Goal: Entertainment & Leisure: Consume media (video, audio)

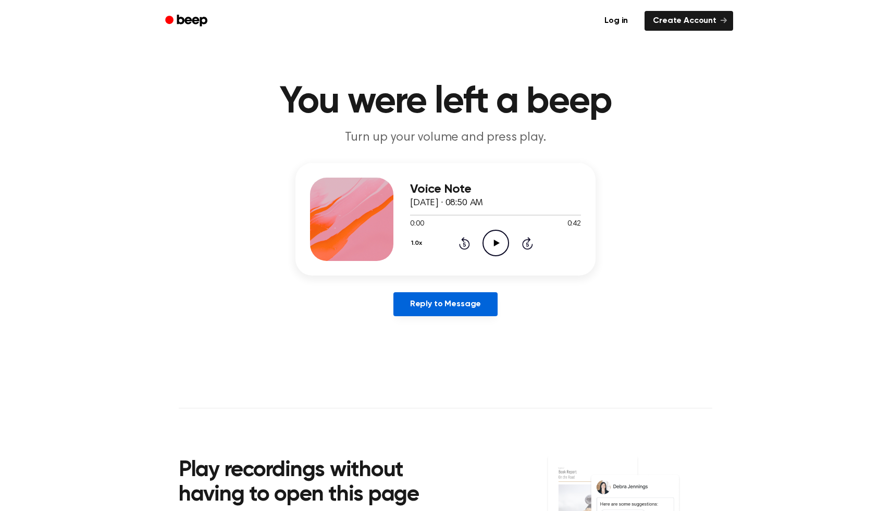
click at [432, 309] on link "Reply to Message" at bounding box center [446, 304] width 104 height 24
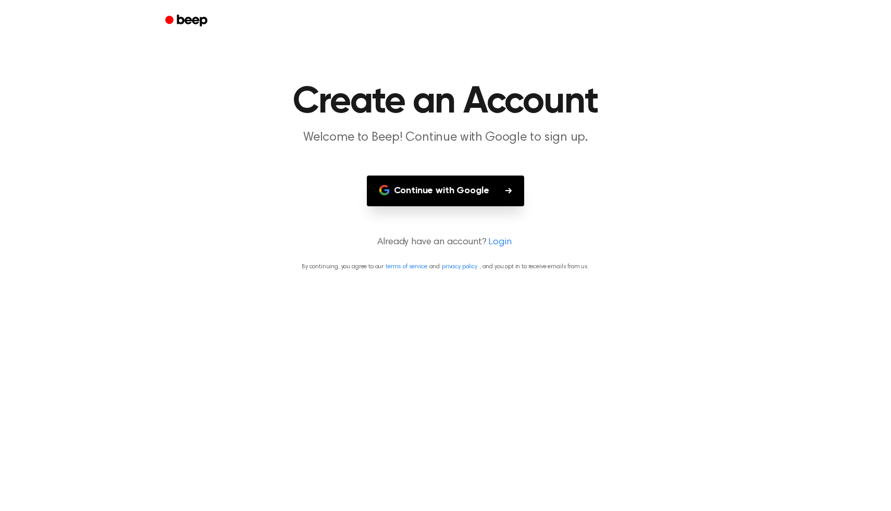
click at [468, 183] on button "Continue with Google" at bounding box center [446, 191] width 158 height 31
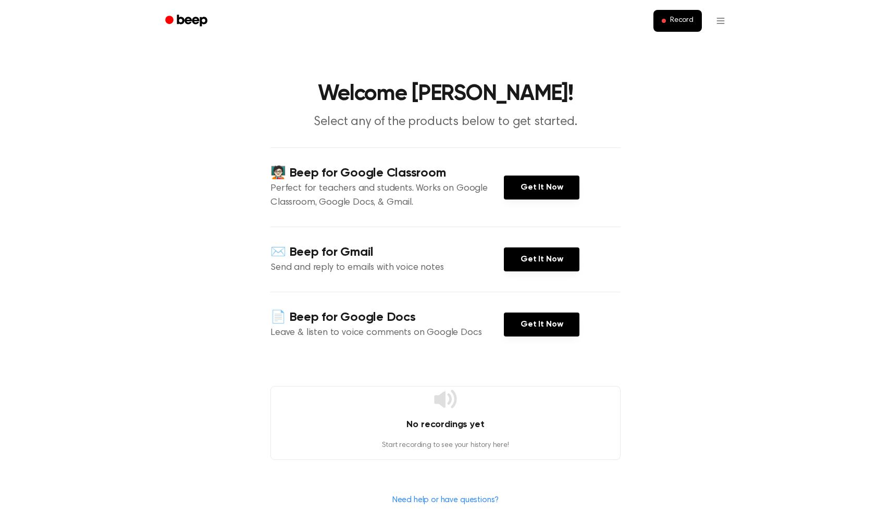
click at [530, 200] on div "🧑🏻‍🏫 Beep for Google Classroom Perfect for teachers and students. Works on Goog…" at bounding box center [446, 187] width 350 height 79
click at [532, 191] on link "Get It Now" at bounding box center [542, 188] width 76 height 24
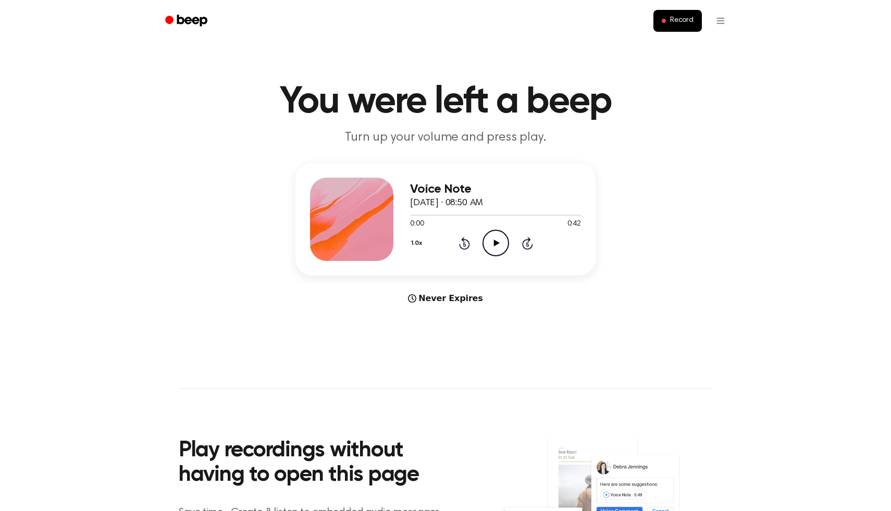
click at [494, 246] on icon at bounding box center [497, 243] width 6 height 7
click at [467, 246] on icon "Rewind 5 seconds" at bounding box center [464, 244] width 11 height 14
drag, startPoint x: 455, startPoint y: 218, endPoint x: 382, endPoint y: 221, distance: 73.0
click at [382, 221] on div "Voice Note [DATE] · 08:50 AM 0:12 0:42 Your browser does not support the [objec…" at bounding box center [446, 219] width 300 height 113
click at [425, 218] on div at bounding box center [495, 215] width 171 height 8
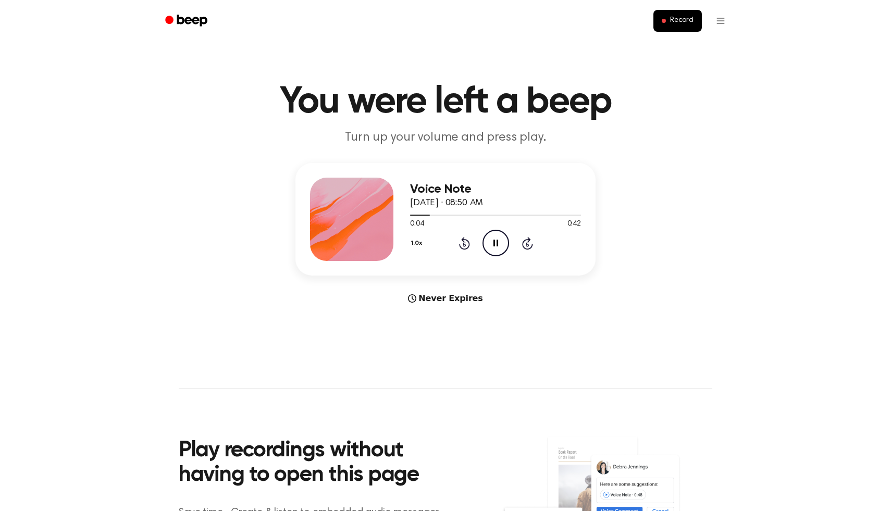
drag, startPoint x: 423, startPoint y: 216, endPoint x: 403, endPoint y: 216, distance: 19.8
click at [403, 216] on div "Voice Note [DATE] · 08:50 AM 0:04 0:42 Your browser does not support the [objec…" at bounding box center [446, 219] width 300 height 113
drag, startPoint x: 444, startPoint y: 214, endPoint x: 387, endPoint y: 214, distance: 57.3
click at [387, 214] on div "Voice Note September 12, 2025 · 08:50 AM 0:09 0:42 Your browser does not suppor…" at bounding box center [446, 219] width 300 height 113
click at [412, 217] on div at bounding box center [495, 215] width 171 height 8
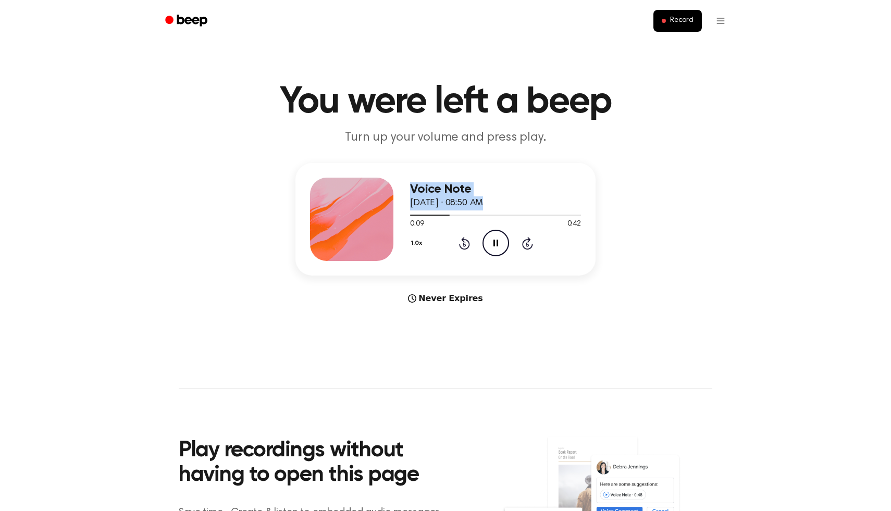
drag, startPoint x: 441, startPoint y: 215, endPoint x: 388, endPoint y: 210, distance: 53.9
click at [388, 210] on div "Voice Note September 12, 2025 · 08:50 AM 0:09 0:42 Your browser does not suppor…" at bounding box center [446, 219] width 300 height 113
click at [414, 215] on div at bounding box center [431, 215] width 42 height 1
drag, startPoint x: 473, startPoint y: 214, endPoint x: 406, endPoint y: 211, distance: 66.8
click at [406, 211] on div "Voice Note September 12, 2025 · 08:50 AM 0:15 0:42 Your browser does not suppor…" at bounding box center [446, 219] width 300 height 113
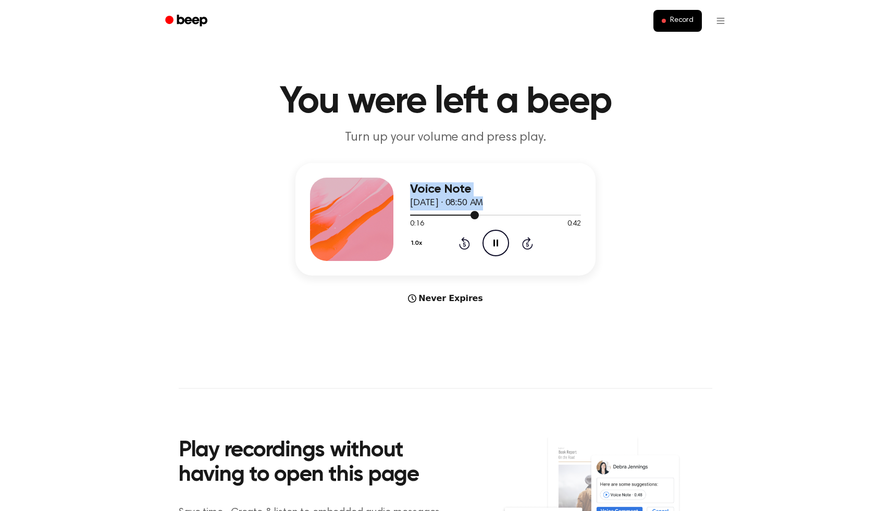
drag, startPoint x: 472, startPoint y: 214, endPoint x: 401, endPoint y: 213, distance: 71.4
click at [401, 213] on div "Voice Note September 12, 2025 · 08:50 AM 0:16 0:42 Your browser does not suppor…" at bounding box center [446, 219] width 300 height 113
click at [410, 217] on div at bounding box center [495, 215] width 171 height 8
drag, startPoint x: 484, startPoint y: 215, endPoint x: 399, endPoint y: 214, distance: 85.0
click at [399, 214] on div "Voice Note September 12, 2025 · 08:50 AM 0:18 0:42 Your browser does not suppor…" at bounding box center [446, 219] width 300 height 113
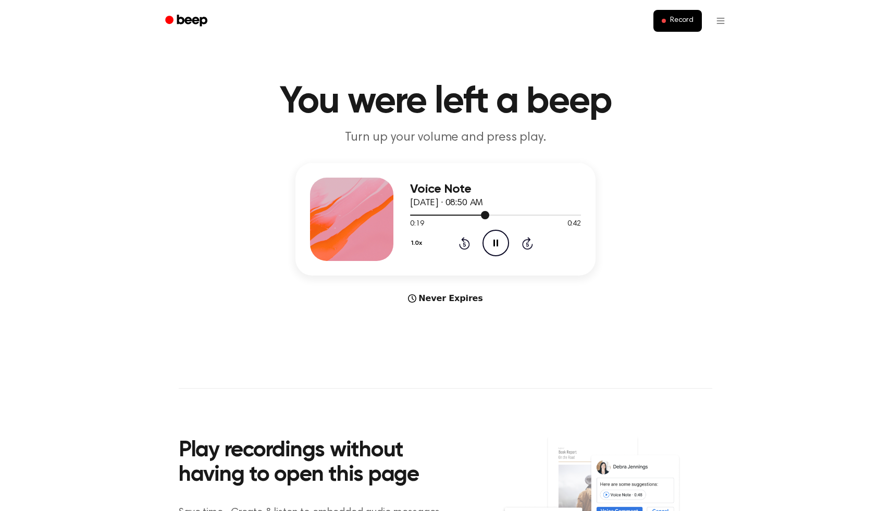
click at [412, 216] on div at bounding box center [495, 215] width 171 height 8
click at [493, 248] on icon "Pause Audio" at bounding box center [496, 243] width 27 height 27
click at [489, 247] on icon "Play Audio" at bounding box center [496, 243] width 27 height 27
click at [489, 247] on icon "Pause Audio" at bounding box center [496, 243] width 27 height 27
drag, startPoint x: 427, startPoint y: 214, endPoint x: 413, endPoint y: 214, distance: 14.1
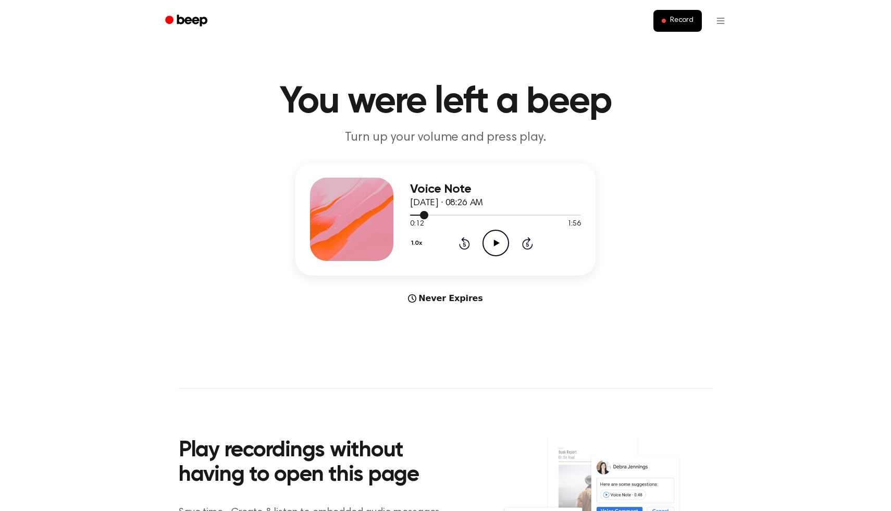
click at [413, 214] on div at bounding box center [495, 215] width 171 height 8
click at [497, 247] on icon "Play Audio" at bounding box center [496, 243] width 27 height 27
click at [497, 247] on icon "Pause Audio" at bounding box center [496, 243] width 27 height 27
